Goal: Task Accomplishment & Management: Complete application form

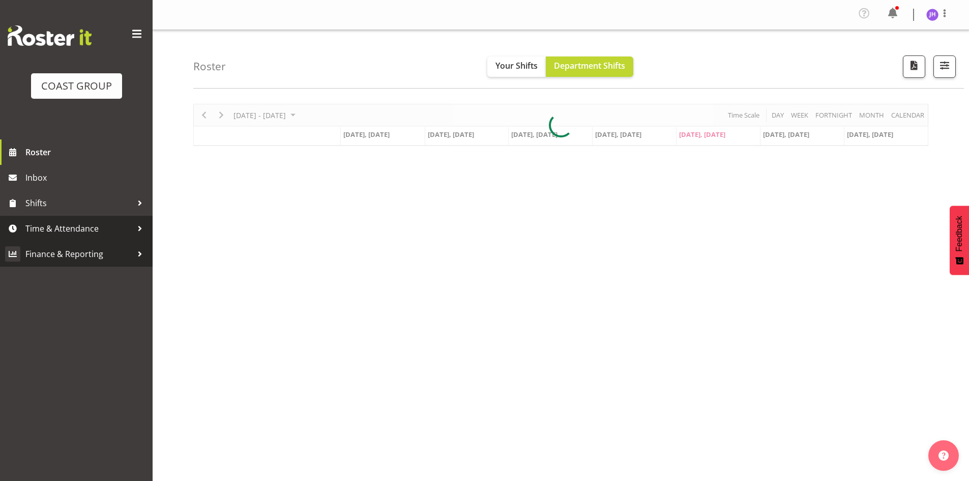
click at [84, 233] on span "Time & Attendance" at bounding box center [78, 228] width 107 height 15
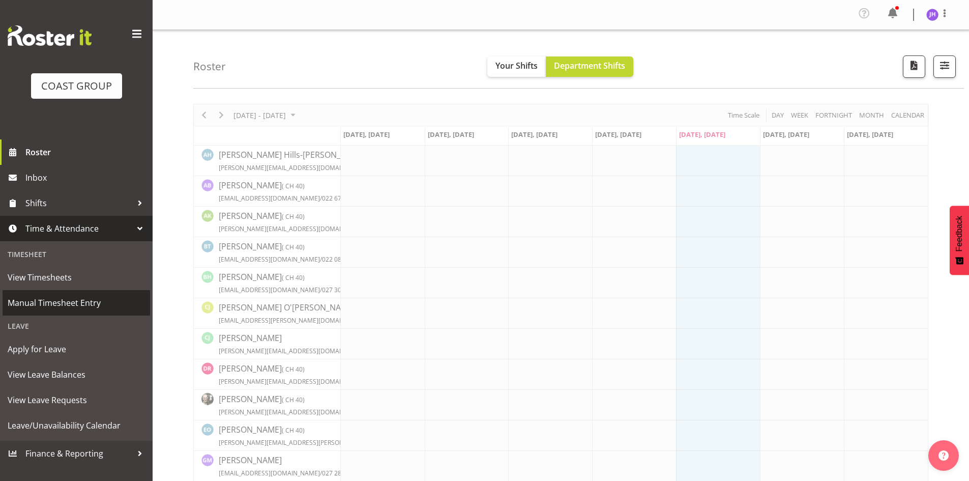
click at [92, 306] on span "Manual Timesheet Entry" at bounding box center [76, 302] width 137 height 15
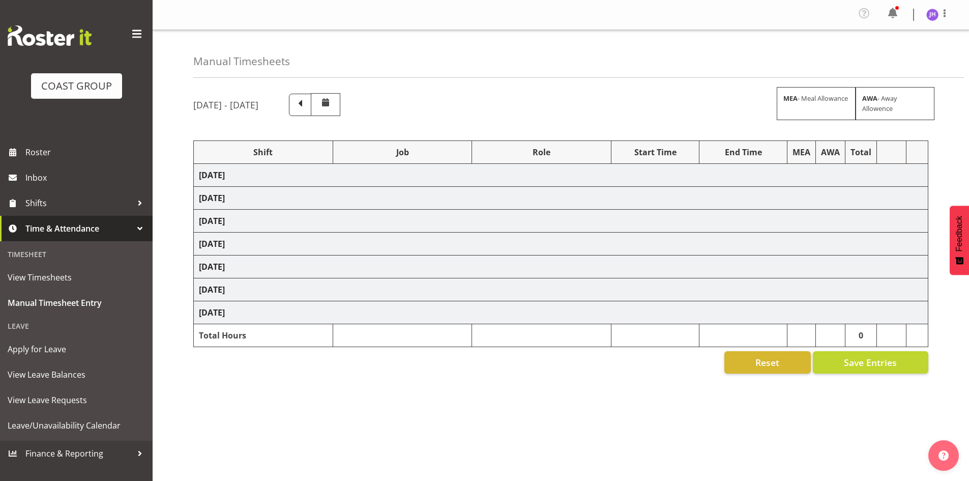
select select "1512"
select select "624"
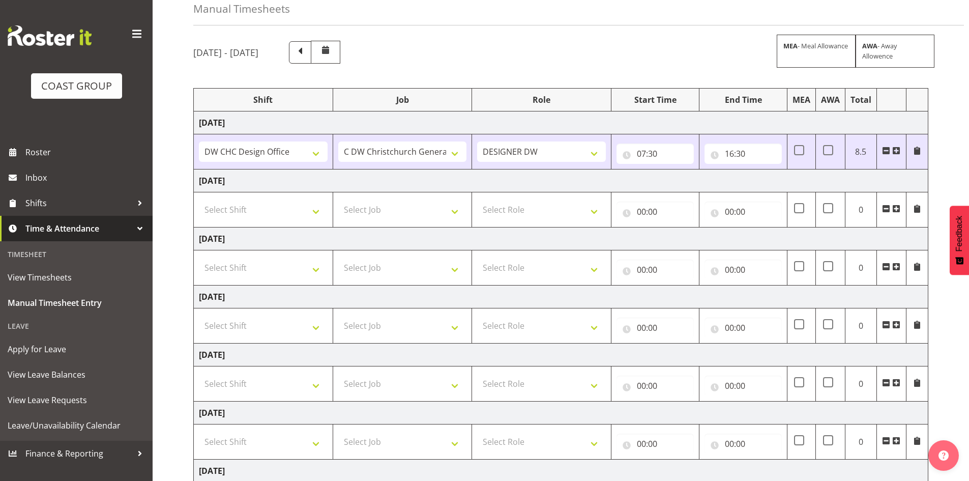
scroll to position [52, 0]
click at [305, 207] on select "Select Shift CHC SIGN ADMIN (LEAVE ALONE, DONT MAKE INACTIVE) DW CHC ARK WORK D…" at bounding box center [263, 210] width 129 height 20
select select "1512"
click at [199, 200] on select "Select Shift CHC SIGN ADMIN (LEAVE ALONE, DONT MAKE INACTIVE) DW CHC ARK WORK D…" at bounding box center [263, 210] width 129 height 20
click at [366, 211] on select "Select Job 1 Carlton Events 1 [PERSON_NAME][GEOGRAPHIC_DATA] 1 [PERSON_NAME][GE…" at bounding box center [402, 210] width 129 height 20
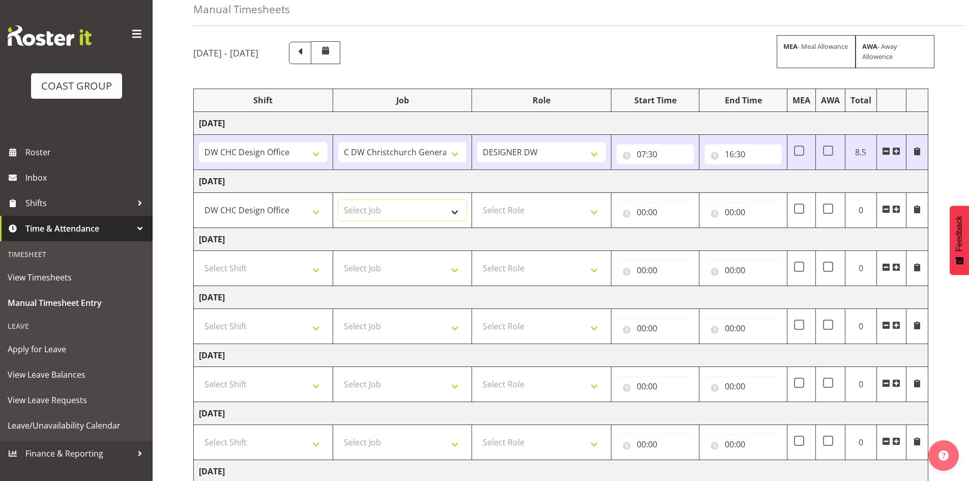
select select "624"
click at [338, 200] on select "Select Job 1 Carlton Events 1 [PERSON_NAME][GEOGRAPHIC_DATA] 1 [PERSON_NAME][GE…" at bounding box center [402, 210] width 129 height 20
click at [512, 213] on select "Select Role DESIGNER [PERSON_NAME]" at bounding box center [541, 210] width 129 height 20
select select "221"
click at [477, 200] on select "Select Role DESIGNER [PERSON_NAME]" at bounding box center [541, 210] width 129 height 20
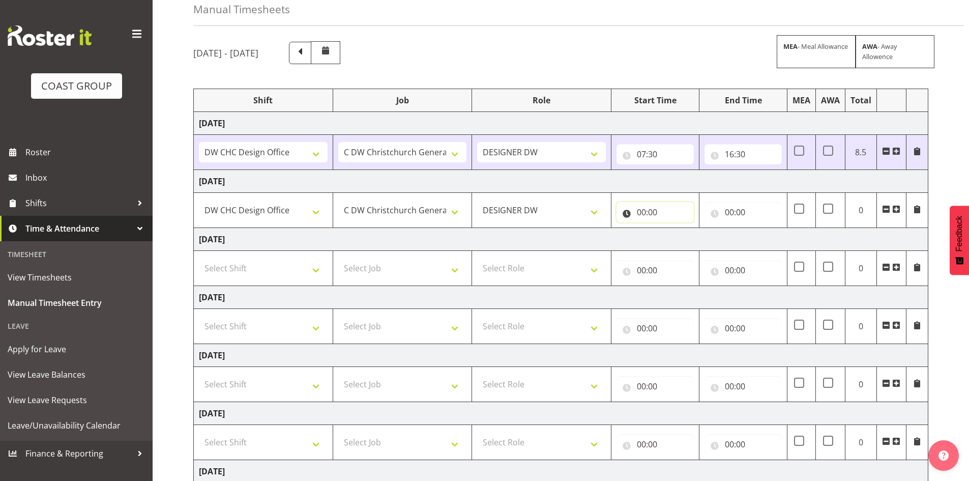
click at [649, 211] on input "00:00" at bounding box center [655, 212] width 77 height 20
drag, startPoint x: 693, startPoint y: 241, endPoint x: 691, endPoint y: 230, distance: 11.3
click at [693, 241] on select "00 01 02 03 04 05 06 07 08 09 10 11 12 13 14 15 16 17 18 19 20 21 22 23" at bounding box center [686, 238] width 23 height 20
select select "7"
click at [675, 228] on select "00 01 02 03 04 05 06 07 08 09 10 11 12 13 14 15 16 17 18 19 20 21 22 23" at bounding box center [686, 238] width 23 height 20
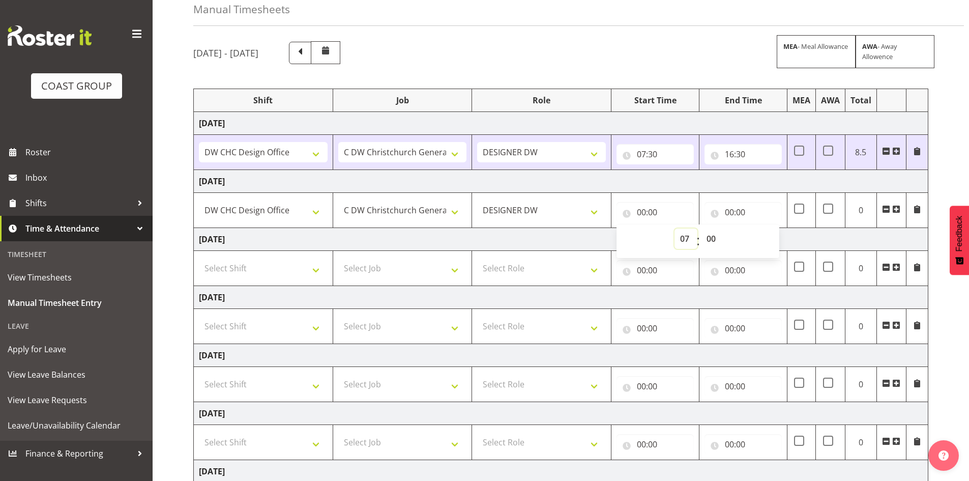
type input "07:00"
click at [710, 236] on select "00 01 02 03 04 05 06 07 08 09 10 11 12 13 14 15 16 17 18 19 20 21 22 23 24 25 2…" at bounding box center [712, 238] width 23 height 20
select select "15"
click at [701, 228] on select "00 01 02 03 04 05 06 07 08 09 10 11 12 13 14 15 16 17 18 19 20 21 22 23 24 25 2…" at bounding box center [712, 238] width 23 height 20
type input "07:15"
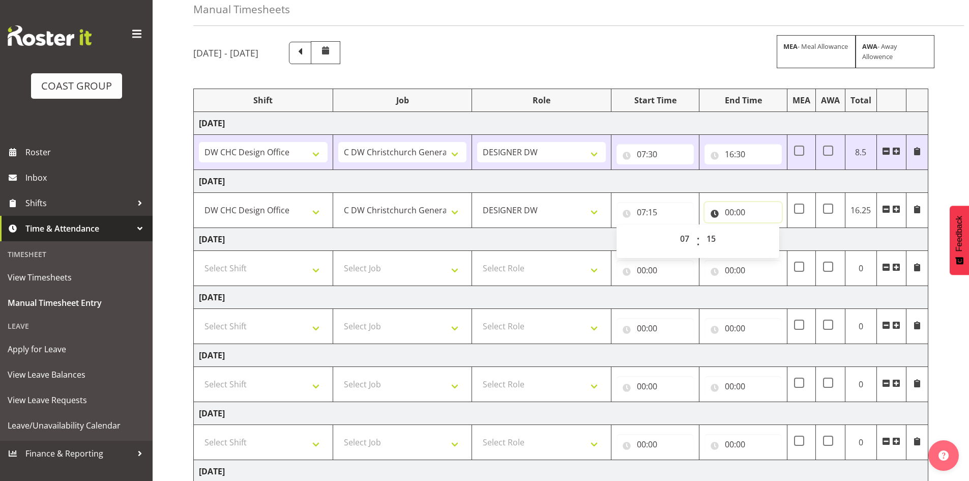
click at [743, 205] on input "00:00" at bounding box center [743, 212] width 77 height 20
click at [768, 241] on select "00 01 02 03 04 05 06 07 08 09 10 11 12 13 14 15 16 17 18 19 20 21 22 23" at bounding box center [774, 238] width 23 height 20
select select "16"
click at [763, 228] on select "00 01 02 03 04 05 06 07 08 09 10 11 12 13 14 15 16 17 18 19 20 21 22 23" at bounding box center [774, 238] width 23 height 20
type input "16:00"
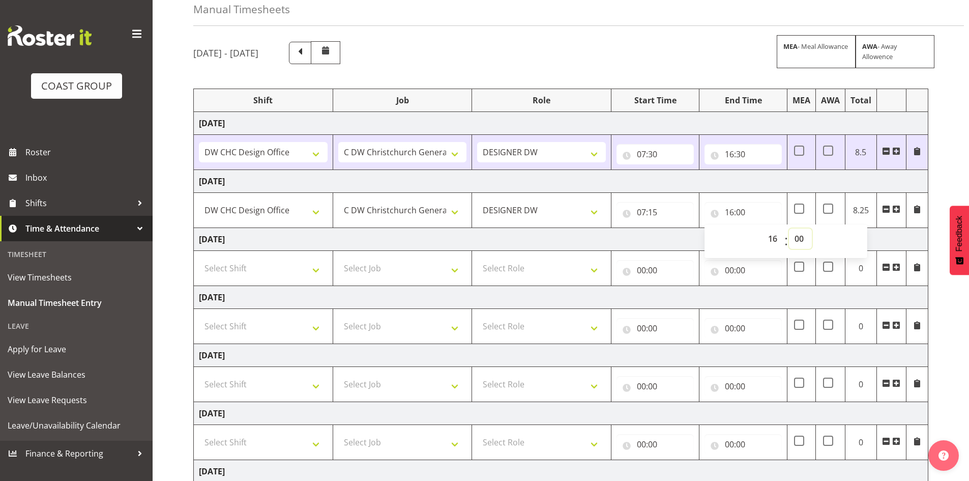
click at [798, 236] on select "00 01 02 03 04 05 06 07 08 09 10 11 12 13 14 15 16 17 18 19 20 21 22 23 24 25 2…" at bounding box center [800, 238] width 23 height 20
select select "30"
click at [789, 228] on select "00 01 02 03 04 05 06 07 08 09 10 11 12 13 14 15 16 17 18 19 20 21 22 23 24 25 2…" at bounding box center [800, 238] width 23 height 20
type input "16:30"
click at [877, 240] on td "[DATE]" at bounding box center [561, 239] width 735 height 23
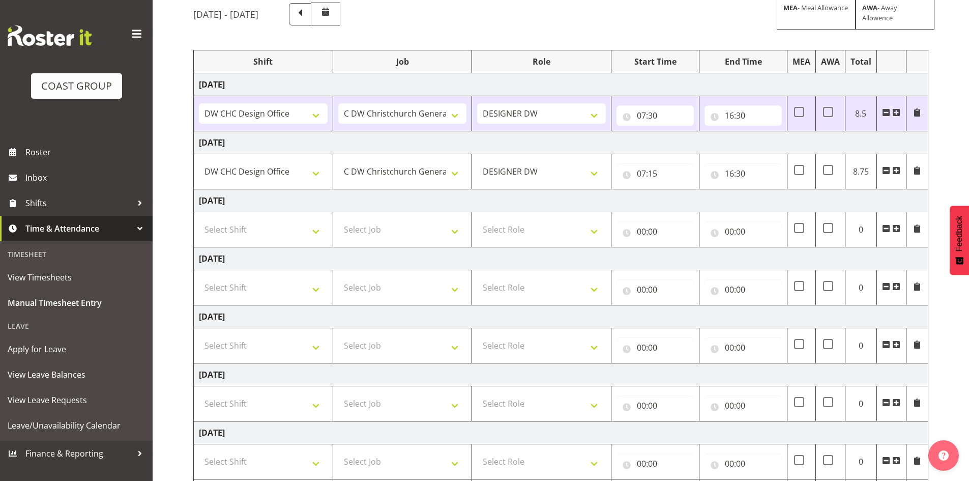
scroll to position [154, 0]
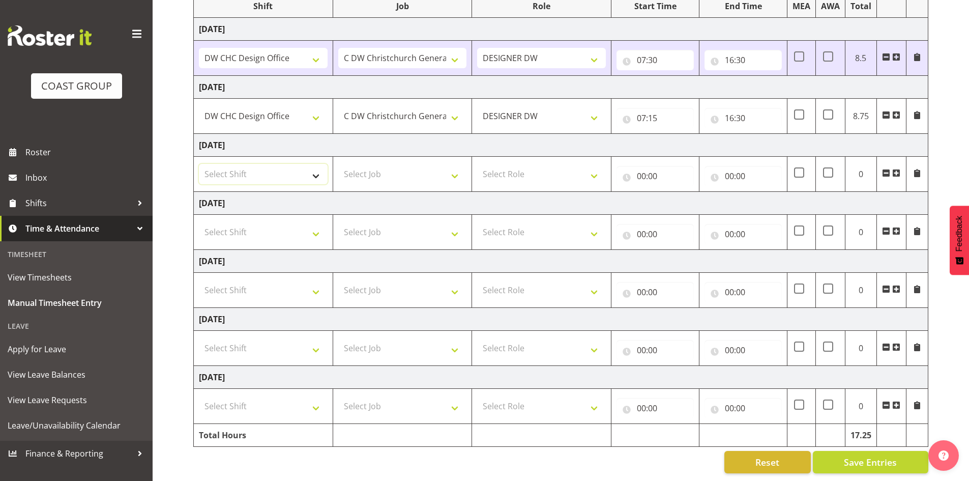
click at [296, 164] on select "Select Shift CHC SIGN ADMIN (LEAVE ALONE, DONT MAKE INACTIVE) DW CHC ARK WORK D…" at bounding box center [263, 174] width 129 height 20
select select "1512"
click at [199, 164] on select "Select Shift CHC SIGN ADMIN (LEAVE ALONE, DONT MAKE INACTIVE) DW CHC ARK WORK D…" at bounding box center [263, 174] width 129 height 20
click at [413, 164] on select "Select Job 1 Carlton Events 1 [PERSON_NAME][GEOGRAPHIC_DATA] 1 [PERSON_NAME][GE…" at bounding box center [402, 174] width 129 height 20
select select "624"
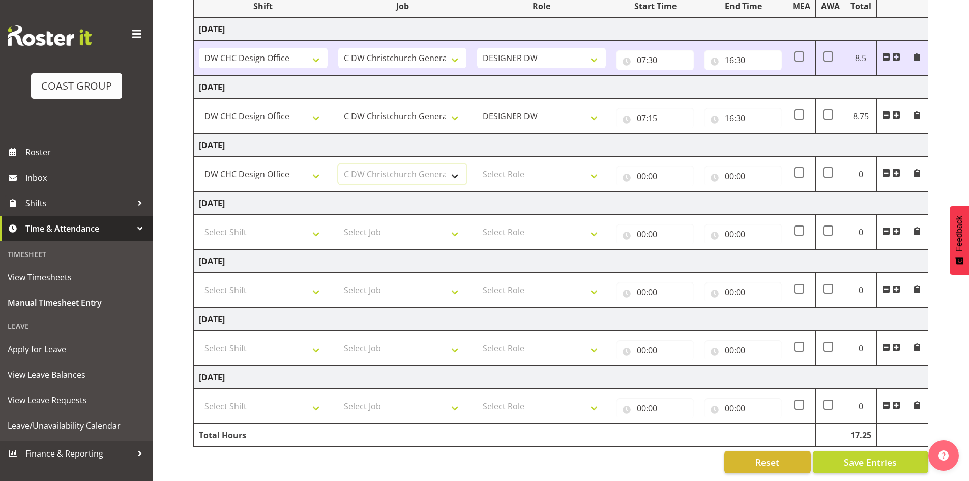
click at [338, 164] on select "Select Job 1 Carlton Events 1 [PERSON_NAME][GEOGRAPHIC_DATA] 1 [PERSON_NAME][GE…" at bounding box center [402, 174] width 129 height 20
click at [518, 167] on select "Select Role DESIGNER [PERSON_NAME]" at bounding box center [541, 174] width 129 height 20
select select "221"
click at [477, 164] on select "Select Role DESIGNER [PERSON_NAME]" at bounding box center [541, 174] width 129 height 20
click at [642, 166] on input "00:00" at bounding box center [655, 176] width 77 height 20
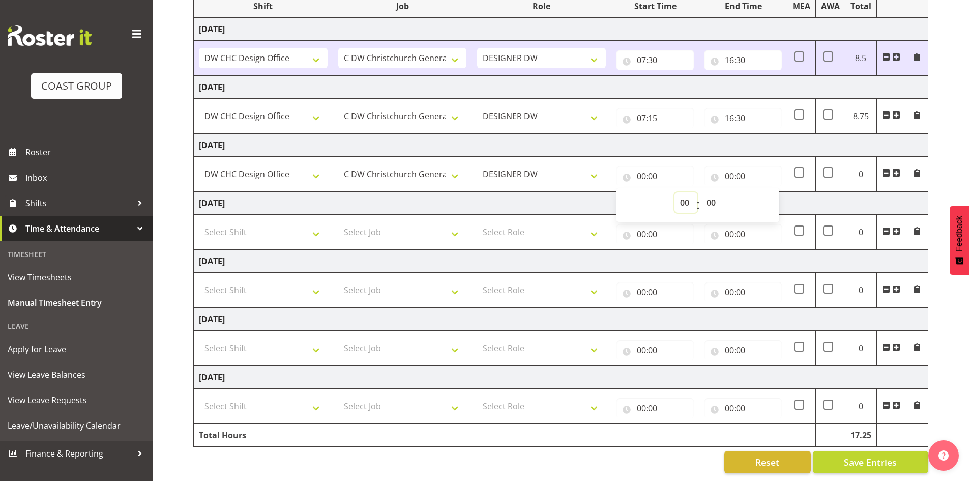
click at [684, 192] on select "00 01 02 03 04 05 06 07 08 09 10 11 12 13 14 15 16 17 18 19 20 21 22 23" at bounding box center [686, 202] width 23 height 20
select select "7"
click at [675, 192] on select "00 01 02 03 04 05 06 07 08 09 10 11 12 13 14 15 16 17 18 19 20 21 22 23" at bounding box center [686, 202] width 23 height 20
type input "07:00"
drag, startPoint x: 708, startPoint y: 194, endPoint x: 717, endPoint y: 204, distance: 13.3
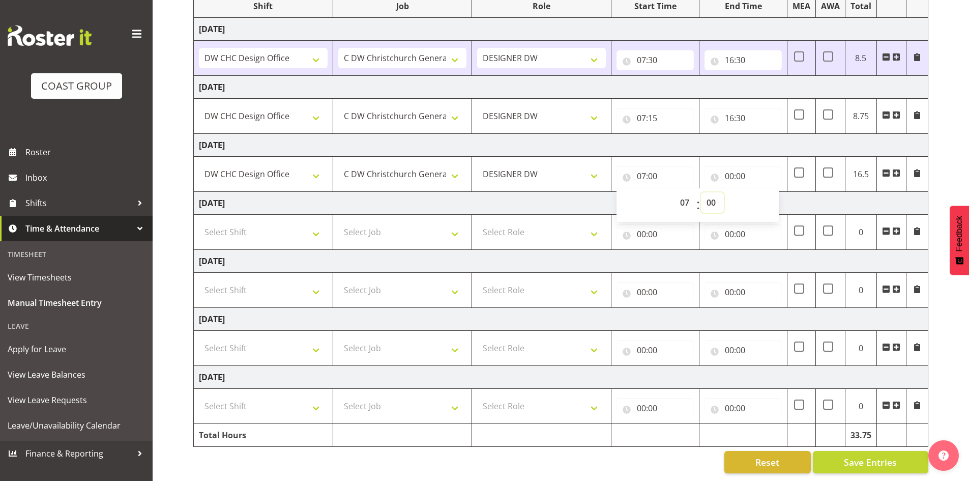
click at [708, 193] on select "00 01 02 03 04 05 06 07 08 09 10 11 12 13 14 15 16 17 18 19 20 21 22 23 24 25 2…" at bounding box center [712, 202] width 23 height 20
select select "30"
click at [701, 192] on select "00 01 02 03 04 05 06 07 08 09 10 11 12 13 14 15 16 17 18 19 20 21 22 23 24 25 2…" at bounding box center [712, 202] width 23 height 20
type input "07:30"
click at [738, 166] on input "00:00" at bounding box center [743, 176] width 77 height 20
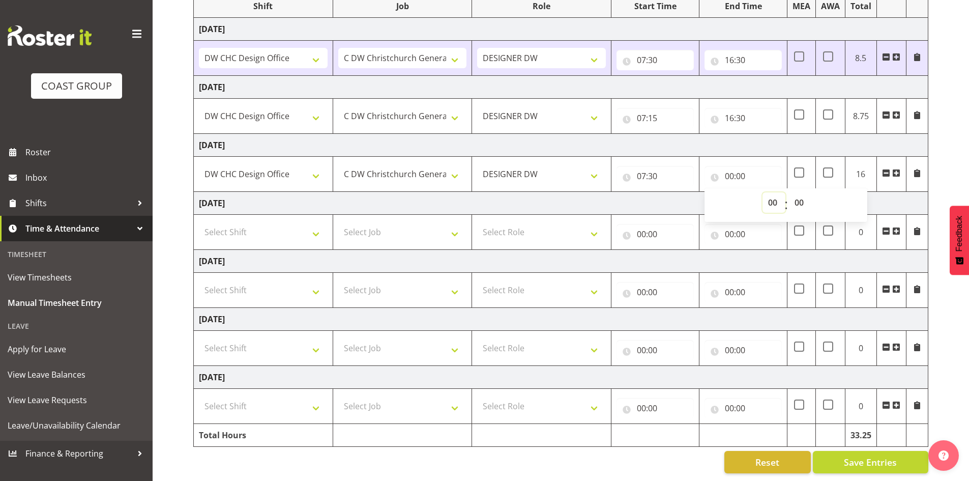
click at [776, 198] on select "00 01 02 03 04 05 06 07 08 09 10 11 12 13 14 15 16 17 18 19 20 21 22 23" at bounding box center [774, 202] width 23 height 20
select select "15"
click at [763, 192] on select "00 01 02 03 04 05 06 07 08 09 10 11 12 13 14 15 16 17 18 19 20 21 22 23" at bounding box center [774, 202] width 23 height 20
type input "15:00"
drag, startPoint x: 804, startPoint y: 195, endPoint x: 820, endPoint y: 205, distance: 17.8
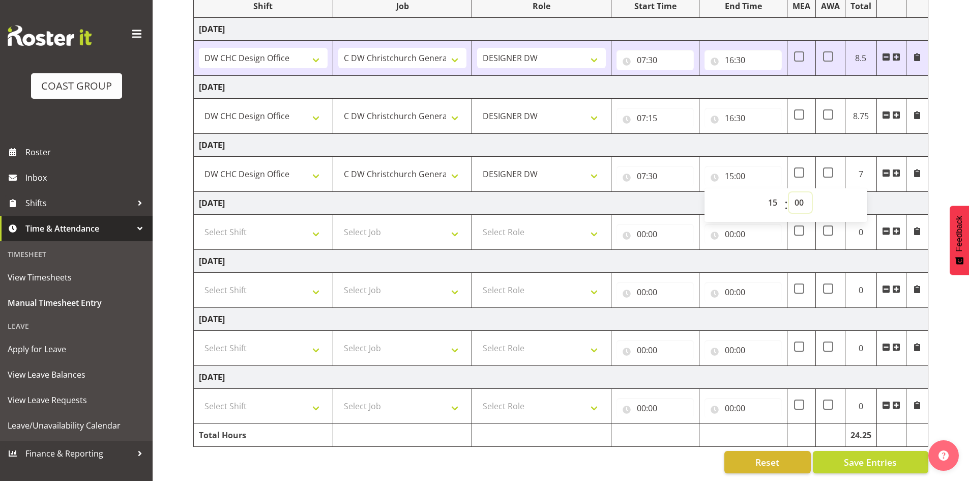
click at [804, 195] on select "00 01 02 03 04 05 06 07 08 09 10 11 12 13 14 15 16 17 18 19 20 21 22 23 24 25 2…" at bounding box center [800, 202] width 23 height 20
select select "30"
click at [789, 192] on select "00 01 02 03 04 05 06 07 08 09 10 11 12 13 14 15 16 17 18 19 20 21 22 23 24 25 2…" at bounding box center [800, 202] width 23 height 20
type input "15:30"
click at [932, 245] on div "[DATE] - [DATE] MEA - Meal Allowance AWA - Away Allowence Shift Job Role Start …" at bounding box center [581, 209] width 776 height 541
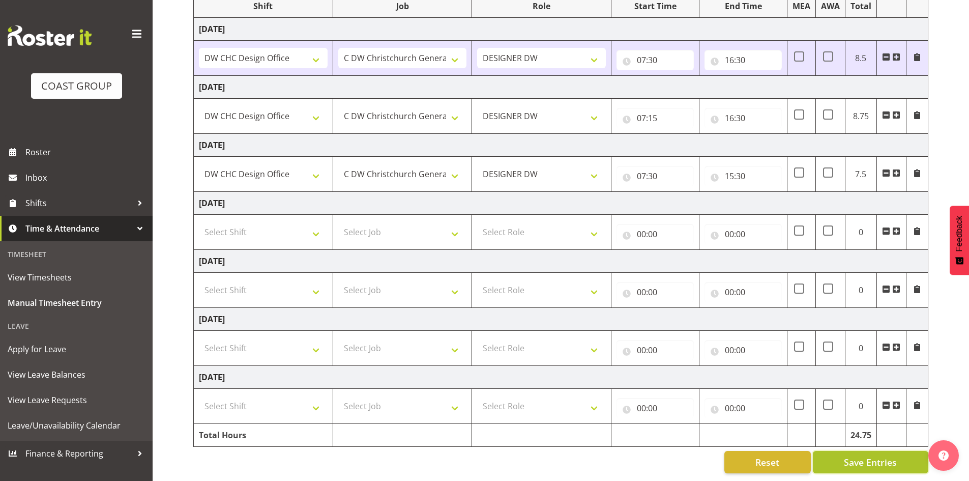
drag, startPoint x: 873, startPoint y: 455, endPoint x: 865, endPoint y: 455, distance: 8.2
click at [870, 455] on span "Save Entries" at bounding box center [870, 461] width 53 height 13
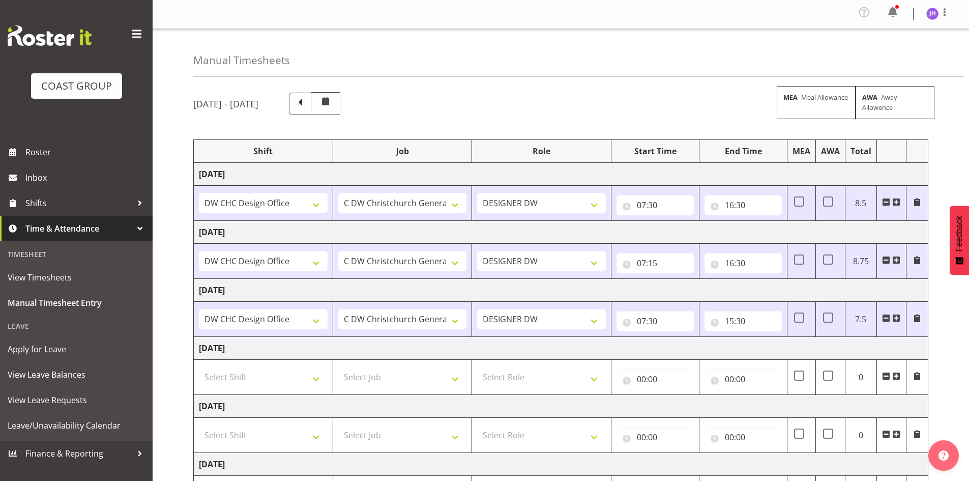
scroll to position [0, 0]
